Goal: Task Accomplishment & Management: Complete application form

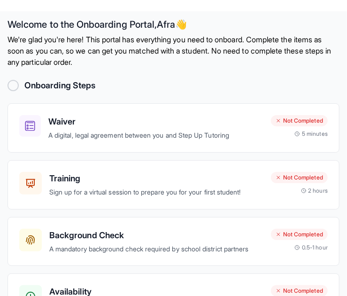
click at [11, 87] on div at bounding box center [13, 85] width 11 height 11
click at [278, 139] on div "Waiver A digital, legal agreement between you and Step Up Tutoring Not Complete…" at bounding box center [173, 128] width 308 height 26
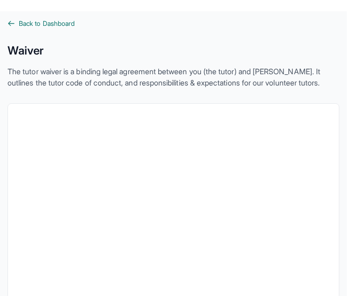
click at [27, 21] on span "Back to Dashboard" at bounding box center [47, 23] width 56 height 9
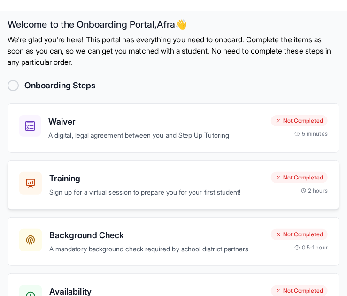
click at [203, 189] on p "Sign up for a virtual session to prepare you for your first student!" at bounding box center [156, 192] width 214 height 11
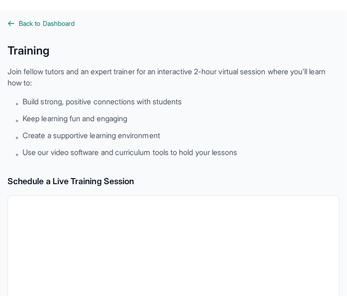
click at [36, 26] on span "Back to Dashboard" at bounding box center [47, 23] width 56 height 9
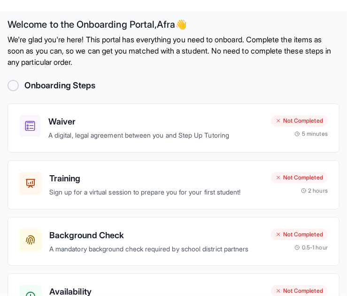
scroll to position [57, 0]
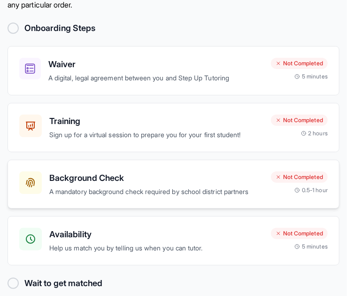
click at [196, 184] on div "Background Check A mandatory background check required by school district partn…" at bounding box center [156, 184] width 214 height 26
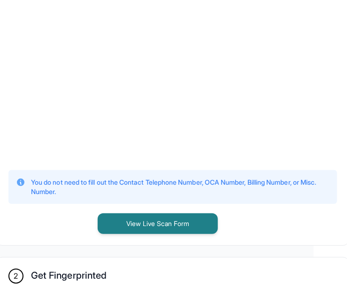
scroll to position [322, 33]
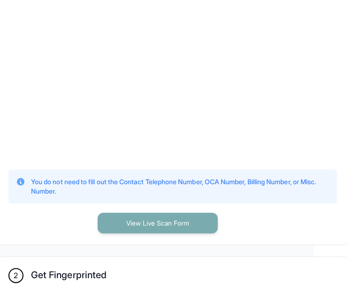
click at [196, 233] on button "View Live Scan Form" at bounding box center [158, 223] width 120 height 21
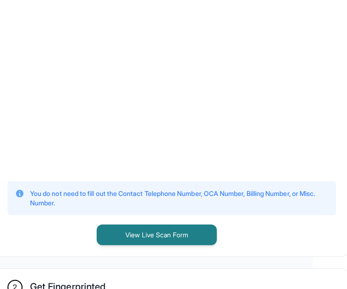
scroll to position [311, 53]
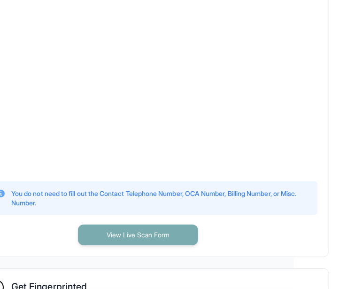
click at [154, 242] on button "View Live Scan Form" at bounding box center [138, 234] width 120 height 21
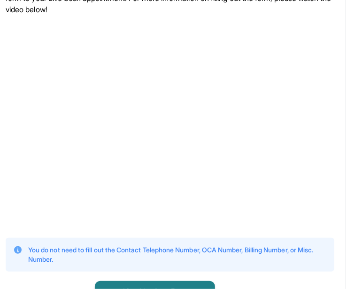
scroll to position [353, 36]
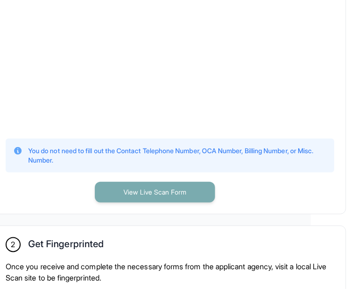
click at [173, 202] on button "View Live Scan Form" at bounding box center [155, 192] width 120 height 21
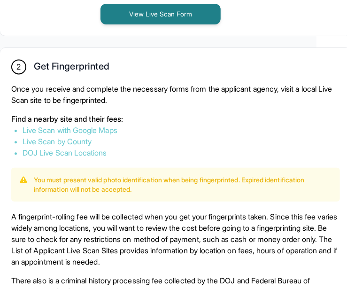
scroll to position [533, 31]
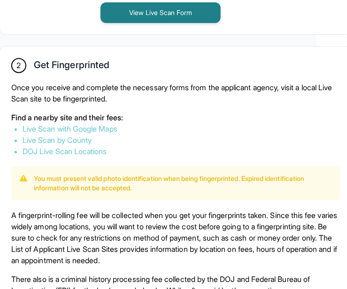
click at [82, 145] on link "Live Scan by County" at bounding box center [57, 139] width 69 height 9
click at [111, 133] on link "Live Scan with Google Maps" at bounding box center [70, 128] width 95 height 9
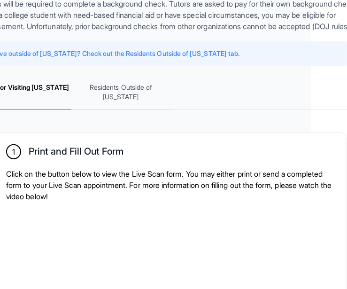
scroll to position [0, 36]
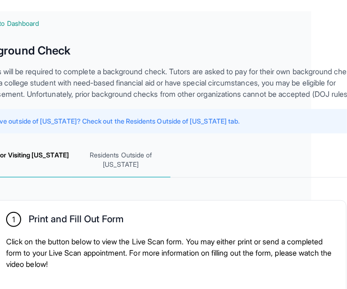
click at [122, 177] on span "Residents Outside of California" at bounding box center [121, 160] width 100 height 35
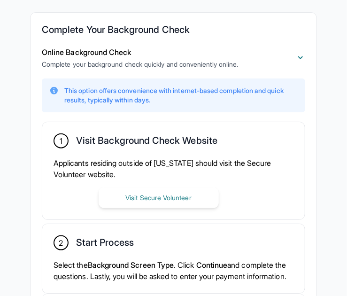
scroll to position [205, 0]
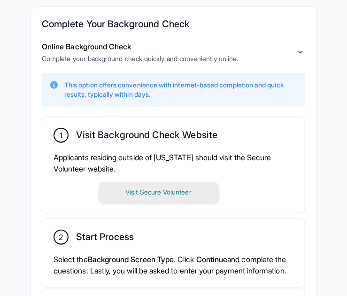
click at [163, 191] on button "Visit Secure Volunteer" at bounding box center [159, 192] width 120 height 21
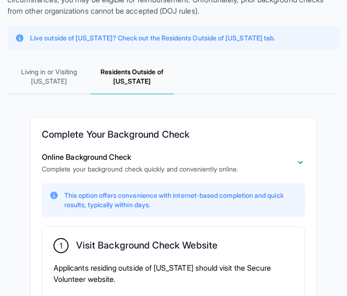
scroll to position [0, 0]
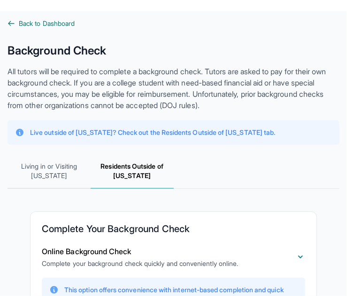
click at [36, 21] on span "Back to Dashboard" at bounding box center [47, 23] width 56 height 9
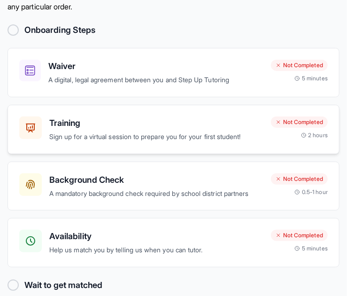
scroll to position [57, 0]
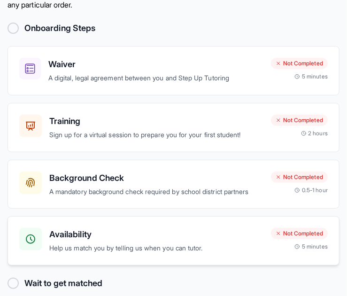
click at [175, 243] on p "Help us match you by telling us when you can tutor." at bounding box center [156, 248] width 214 height 11
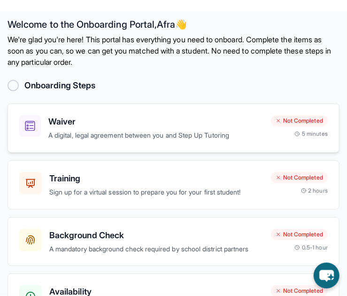
scroll to position [57, 0]
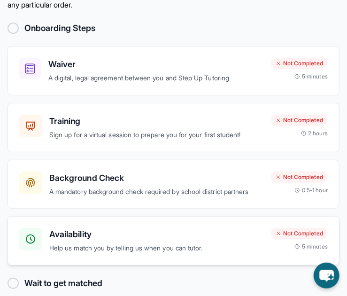
click at [119, 245] on p "Help us match you by telling us when you can tutor." at bounding box center [156, 248] width 214 height 11
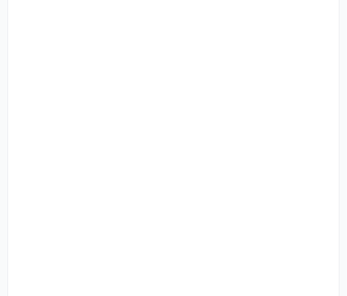
scroll to position [162, 0]
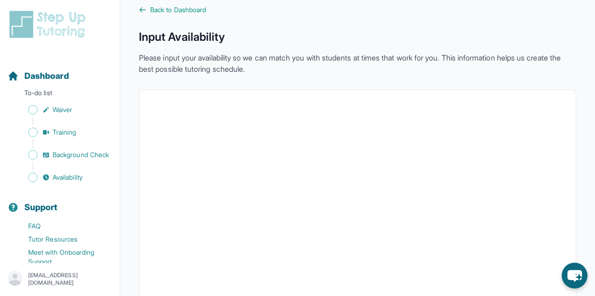
scroll to position [10, 0]
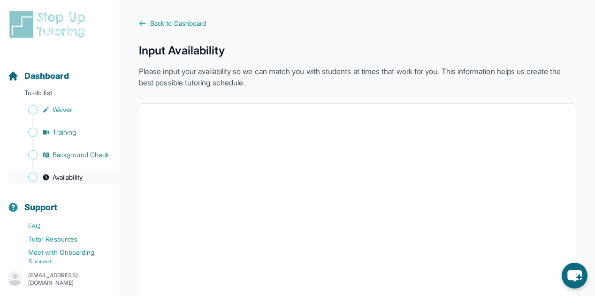
click at [59, 182] on span "Availability" at bounding box center [68, 177] width 30 height 9
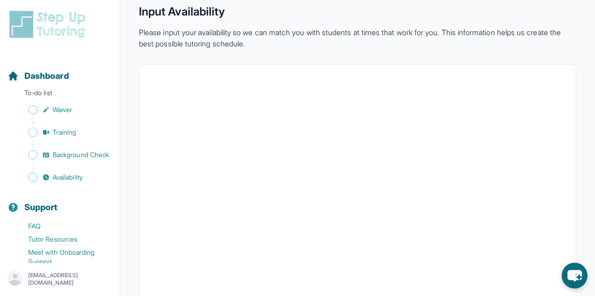
scroll to position [38, 0]
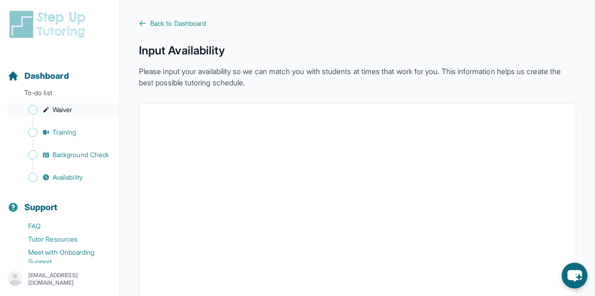
click at [66, 112] on span "Waiver" at bounding box center [63, 109] width 20 height 9
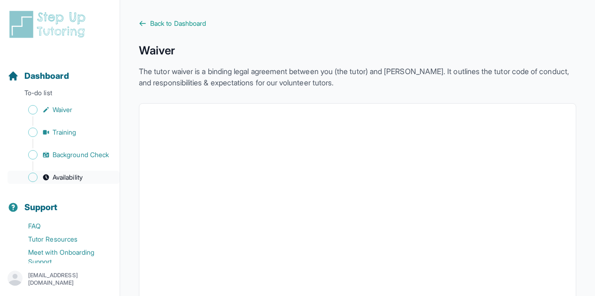
click at [61, 182] on span "Availability" at bounding box center [68, 177] width 30 height 9
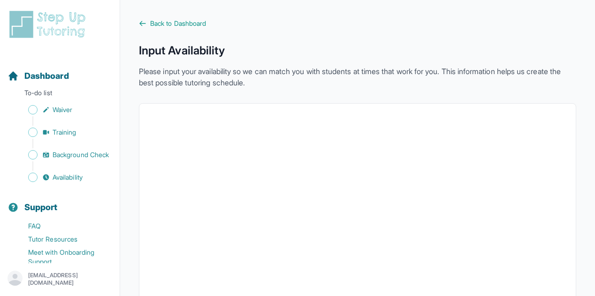
scroll to position [2, 0]
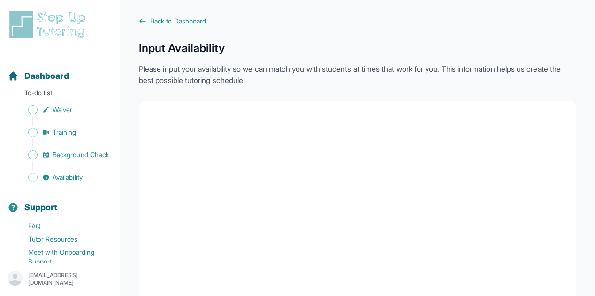
click at [544, 29] on div "Back to Dashboard Input Availability Please input your availability so we can m…" at bounding box center [357, 262] width 437 height 493
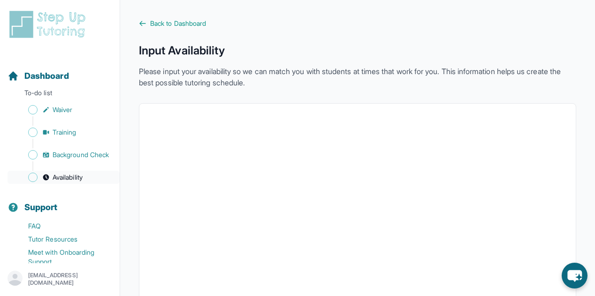
click at [71, 182] on span "Availability" at bounding box center [68, 177] width 30 height 9
click at [378, 56] on h1 "Input Availability" at bounding box center [357, 50] width 437 height 15
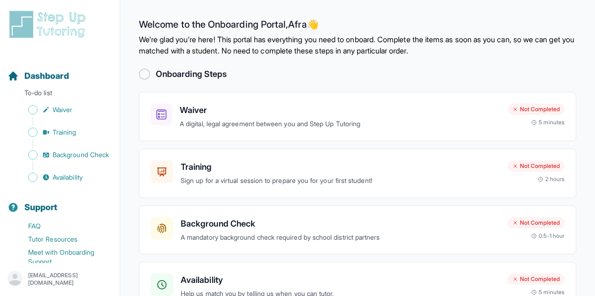
scroll to position [57, 0]
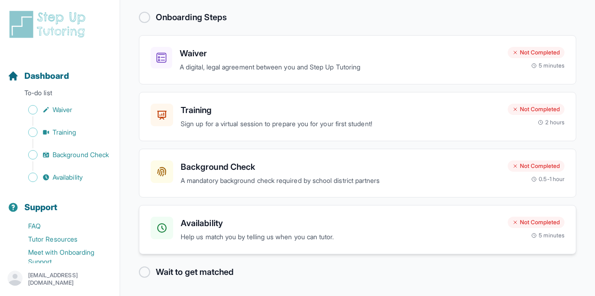
click at [243, 236] on p "Help us match you by telling us when you can tutor." at bounding box center [341, 237] width 320 height 11
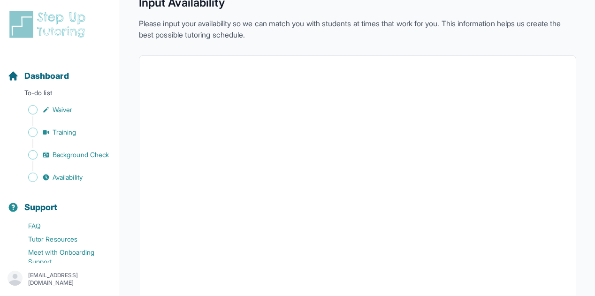
scroll to position [34, 0]
